Goal: Task Accomplishment & Management: Use online tool/utility

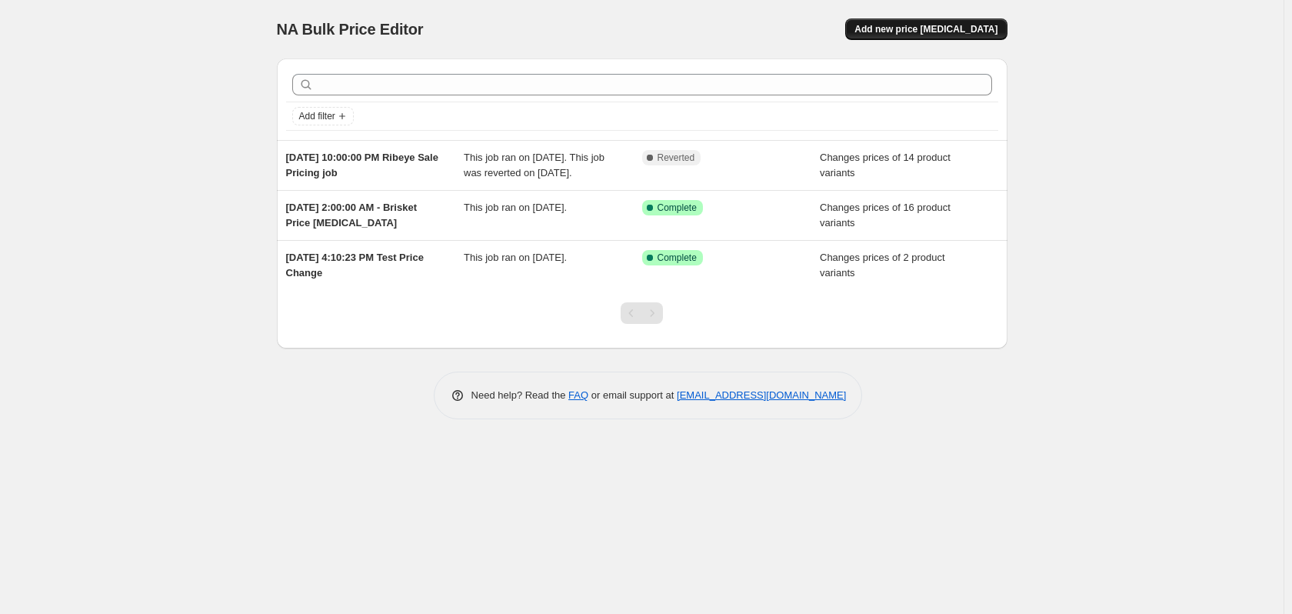
click at [924, 30] on span "Add new price [MEDICAL_DATA]" at bounding box center [925, 29] width 143 height 12
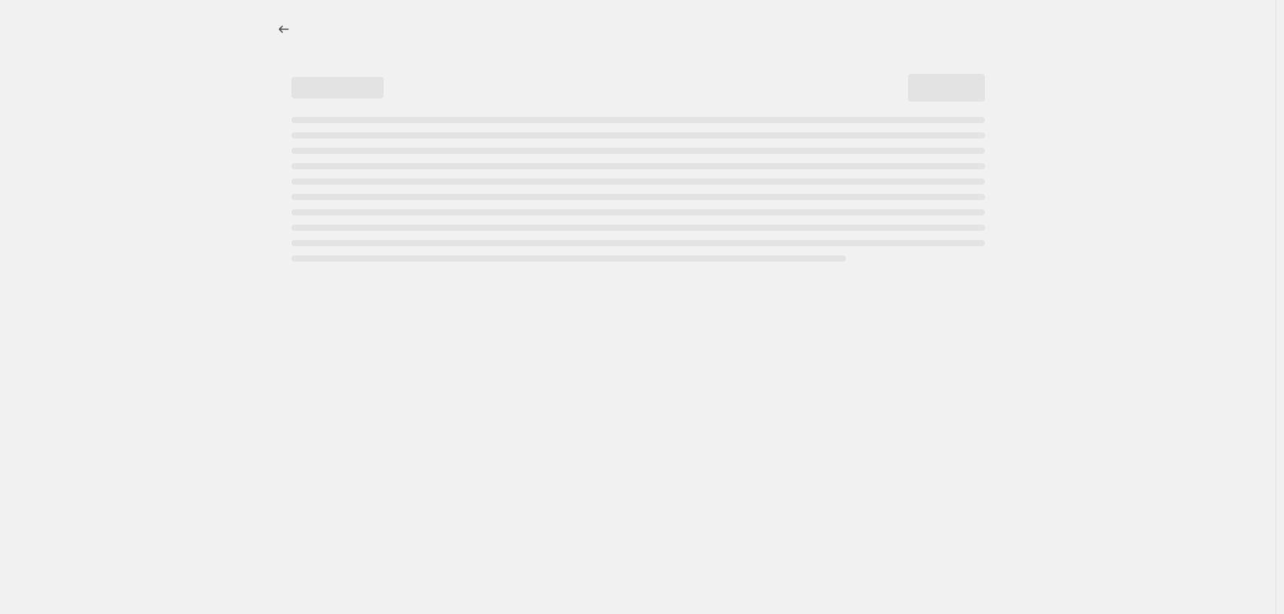
select select "percentage"
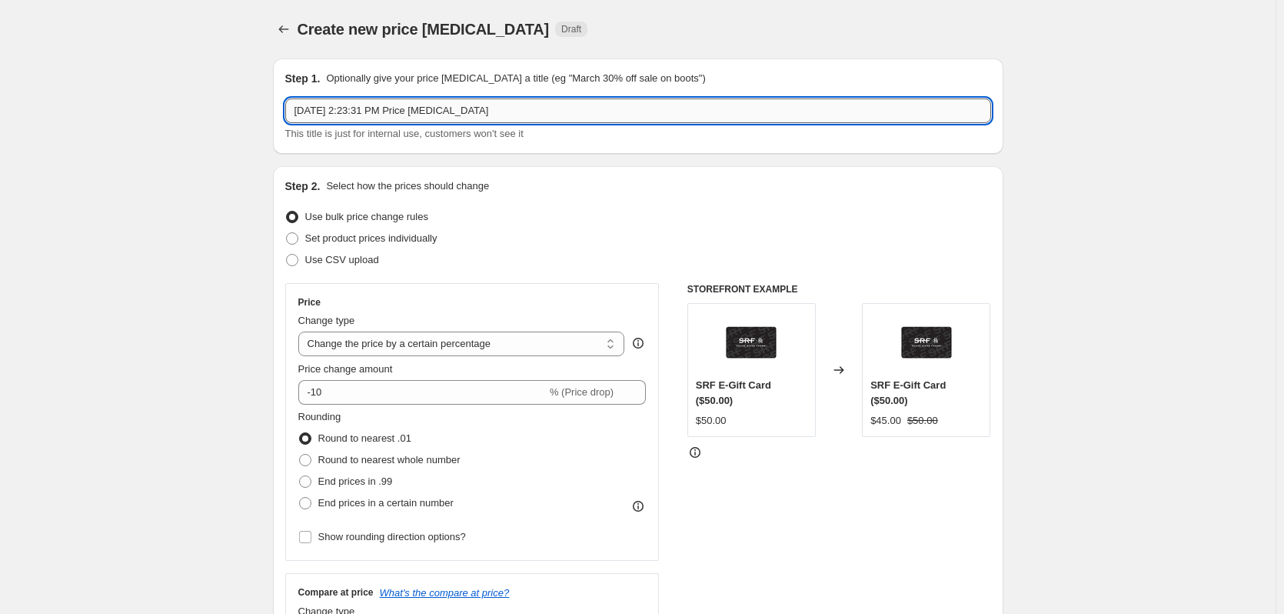
click at [494, 115] on input "[DATE] 2:23:31 PM Price [MEDICAL_DATA]" at bounding box center [638, 110] width 706 height 25
click at [495, 114] on input "[DATE] 2:23:31 PM Price [MEDICAL_DATA]" at bounding box center [638, 110] width 706 height 25
drag, startPoint x: 505, startPoint y: 110, endPoint x: 414, endPoint y: 116, distance: 90.9
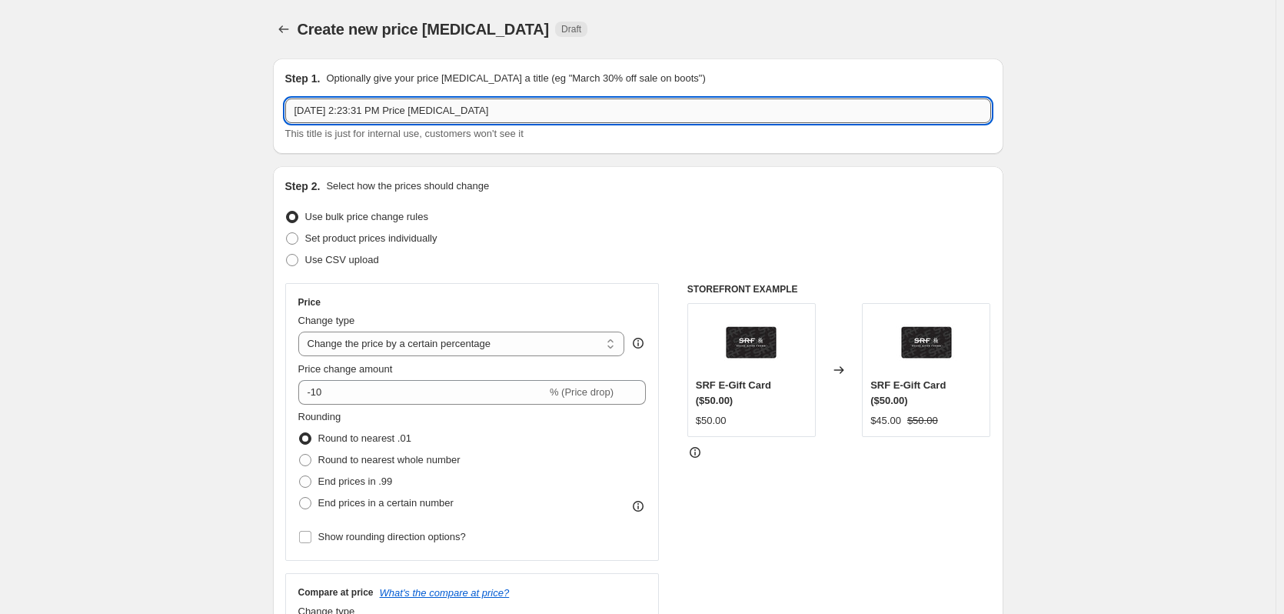
click at [414, 116] on input "[DATE] 2:23:31 PM Price [MEDICAL_DATA]" at bounding box center [638, 110] width 706 height 25
type input "[DATE] 2:23:31 PM Increase 35321"
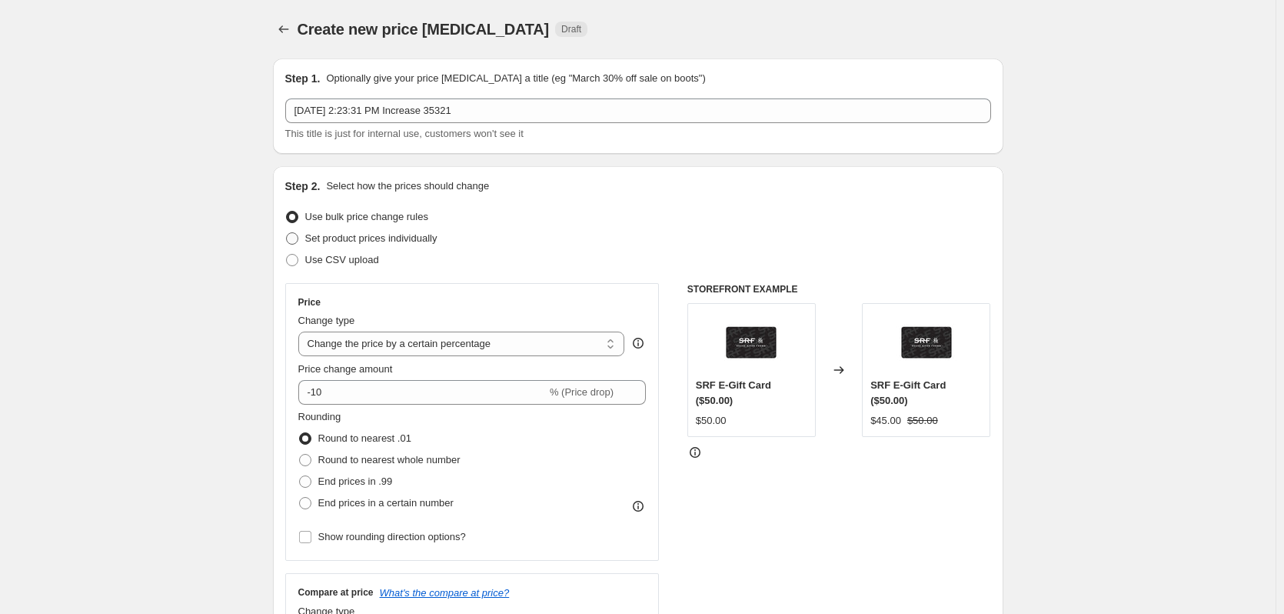
click at [298, 241] on span at bounding box center [292, 238] width 12 height 12
click at [287, 233] on input "Set product prices individually" at bounding box center [286, 232] width 1 height 1
radio input "true"
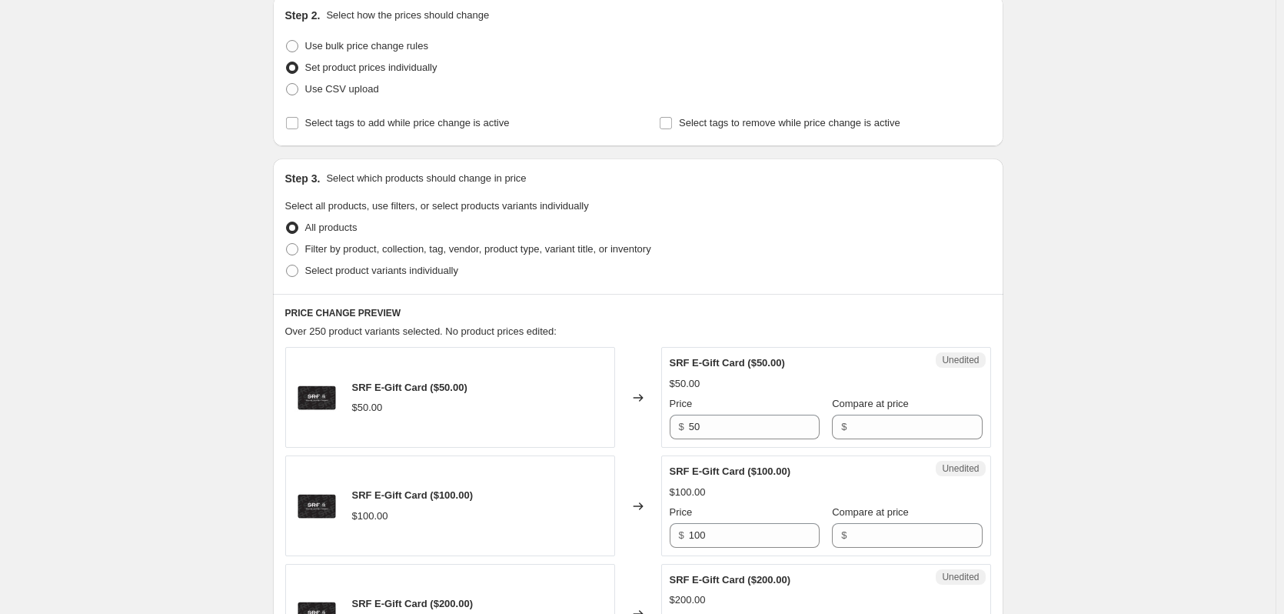
scroll to position [154, 0]
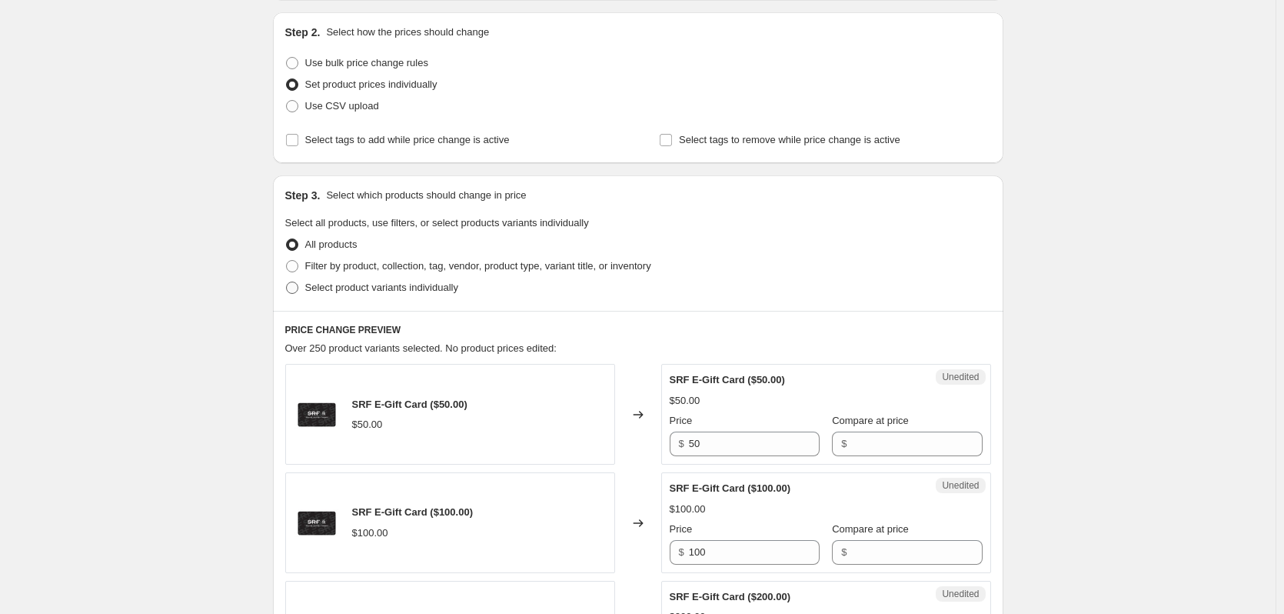
click at [295, 288] on span at bounding box center [292, 287] width 12 height 12
click at [287, 282] on input "Select product variants individually" at bounding box center [286, 281] width 1 height 1
radio input "true"
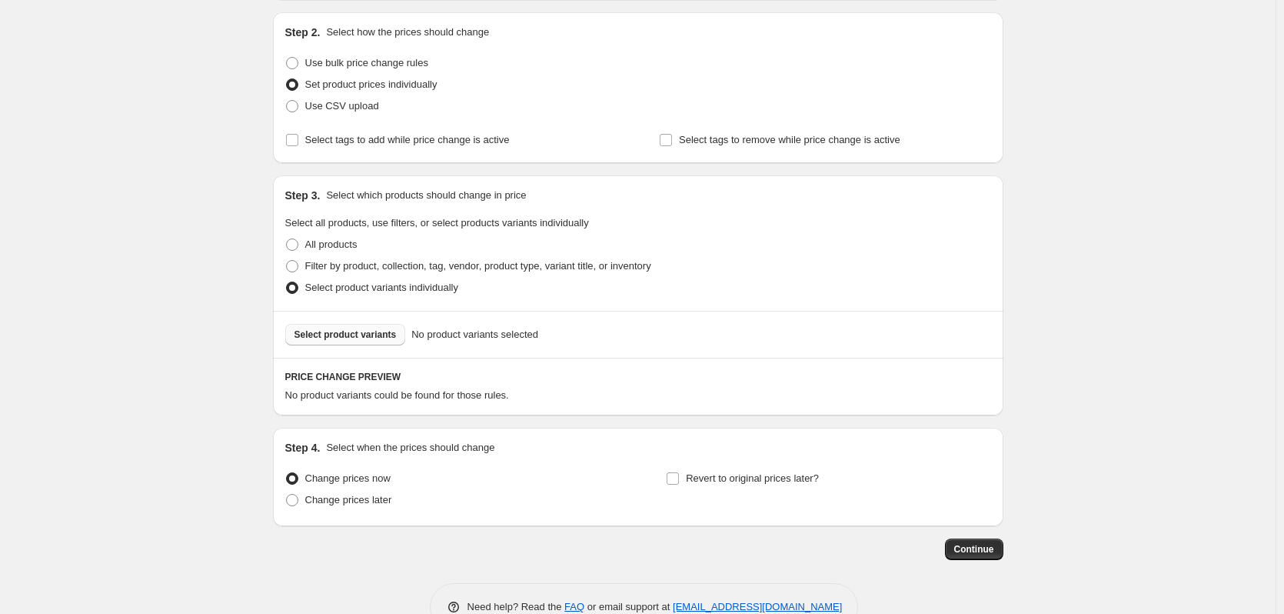
click at [348, 337] on span "Select product variants" at bounding box center [345, 334] width 102 height 12
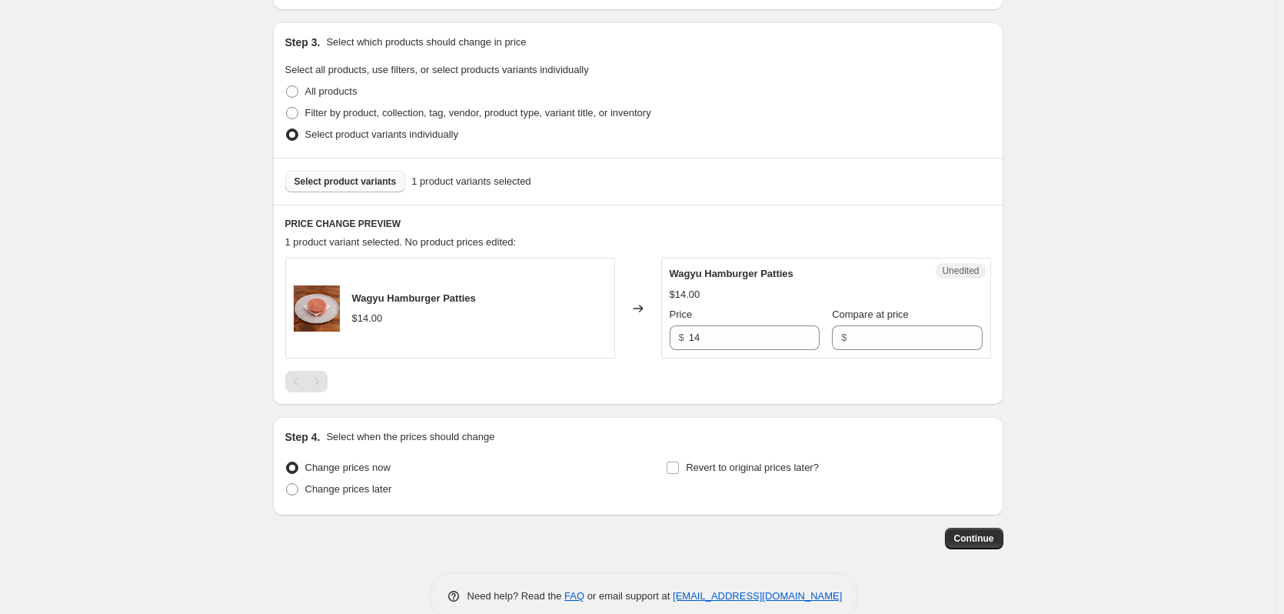
scroll to position [308, 0]
click at [297, 490] on span at bounding box center [292, 488] width 12 height 12
click at [287, 483] on input "Change prices later" at bounding box center [286, 482] width 1 height 1
radio input "true"
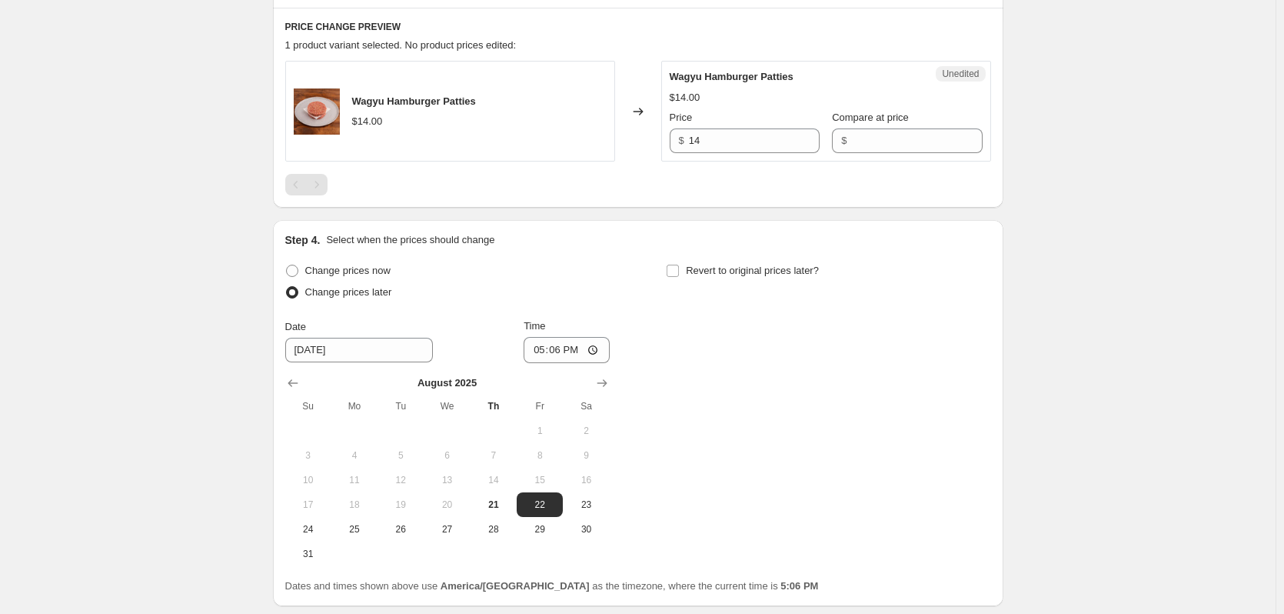
scroll to position [538, 0]
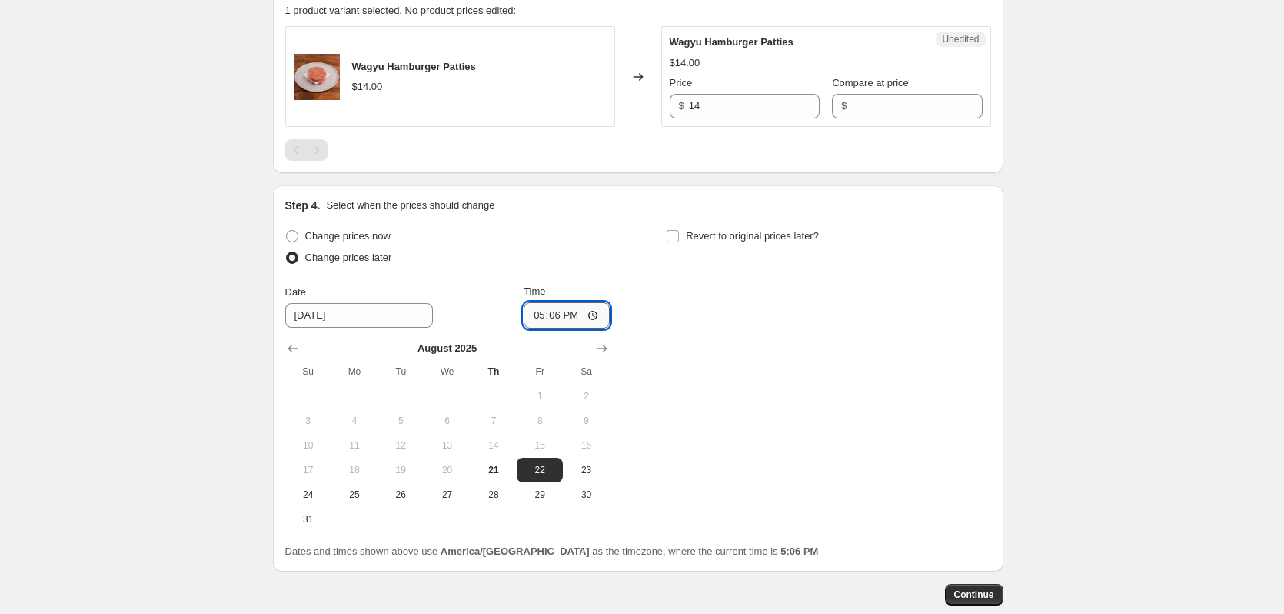
click at [552, 313] on input "17:06" at bounding box center [567, 315] width 86 height 26
click at [543, 315] on input "17:06" at bounding box center [567, 315] width 86 height 26
click at [572, 315] on input "17:06" at bounding box center [567, 315] width 86 height 26
click at [101, 324] on div "Create new price [MEDICAL_DATA]. This page is ready Create new price [MEDICAL_D…" at bounding box center [638, 80] width 1276 height 1237
